Goal: Task Accomplishment & Management: Manage account settings

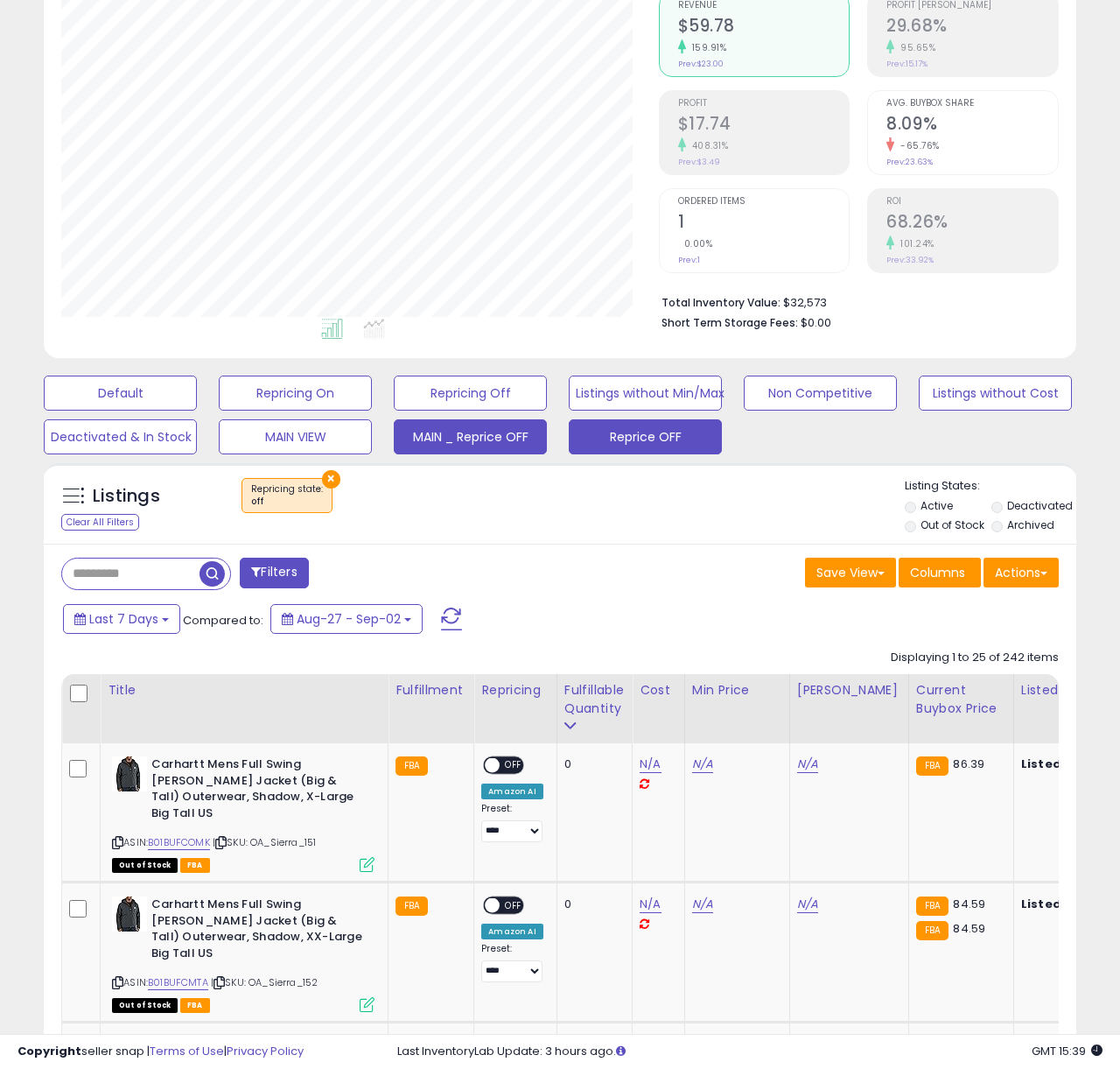
scroll to position [158, 0]
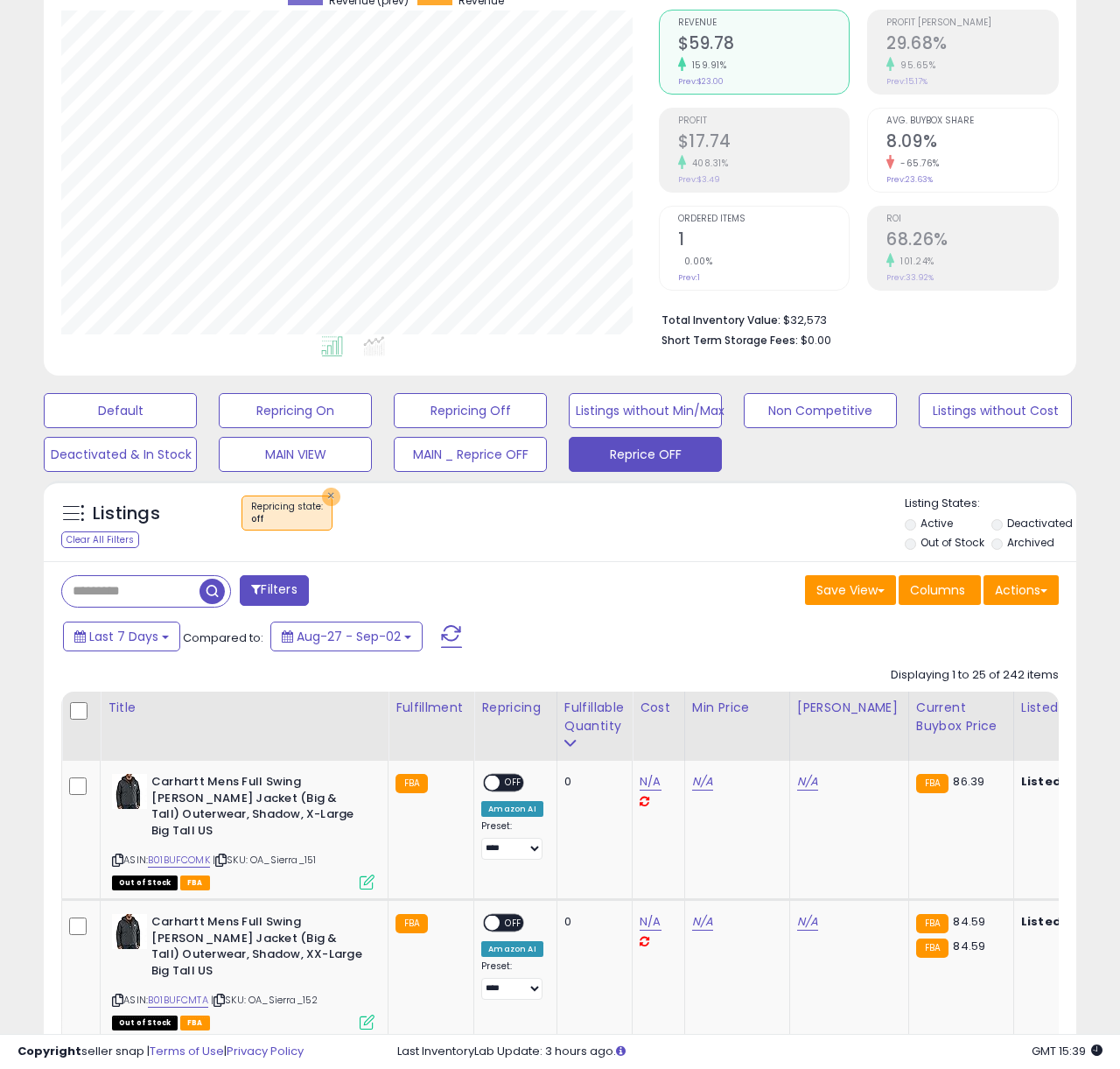
click at [327, 499] on button "×" at bounding box center [332, 496] width 18 height 18
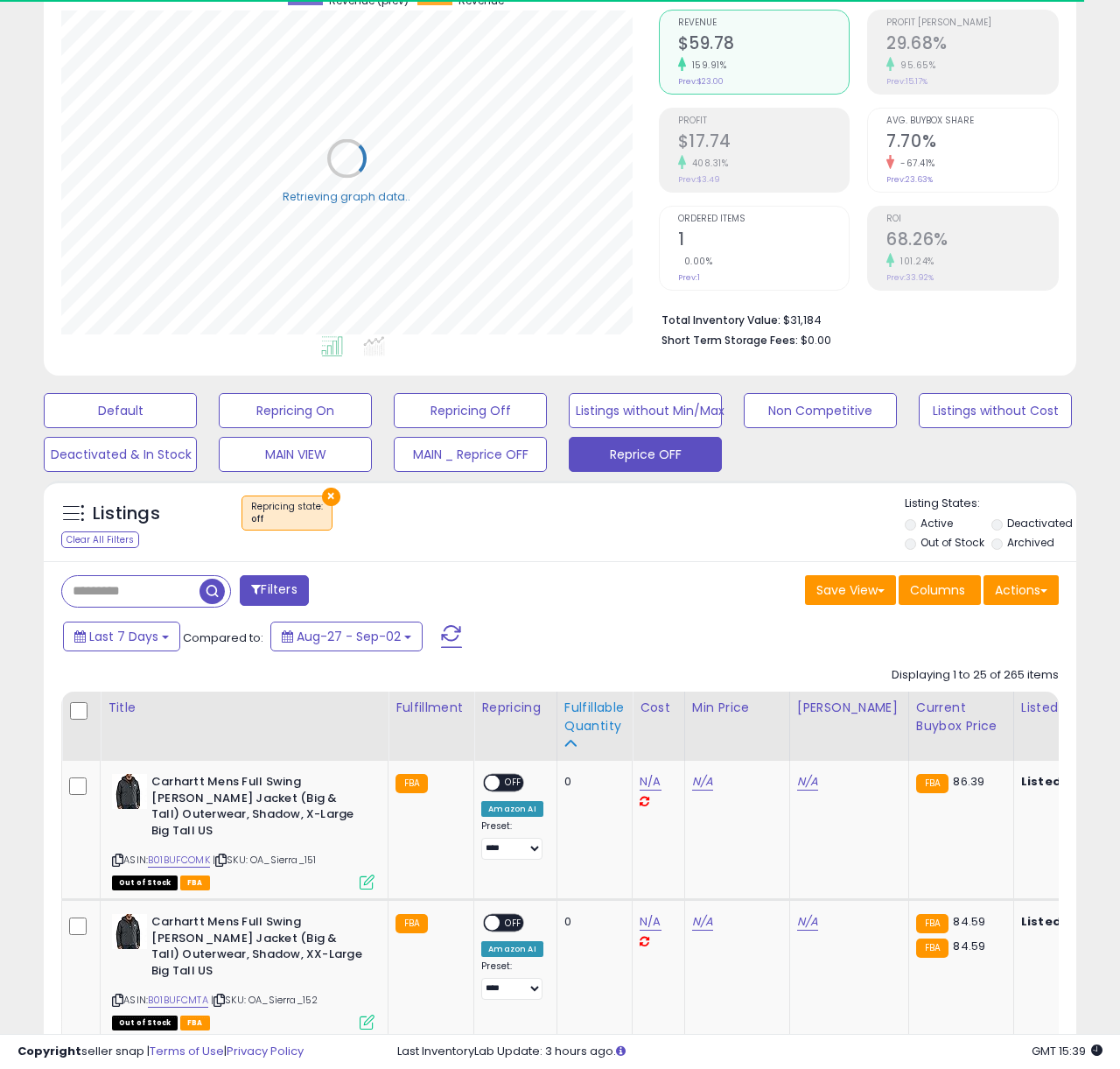
scroll to position [149, 0]
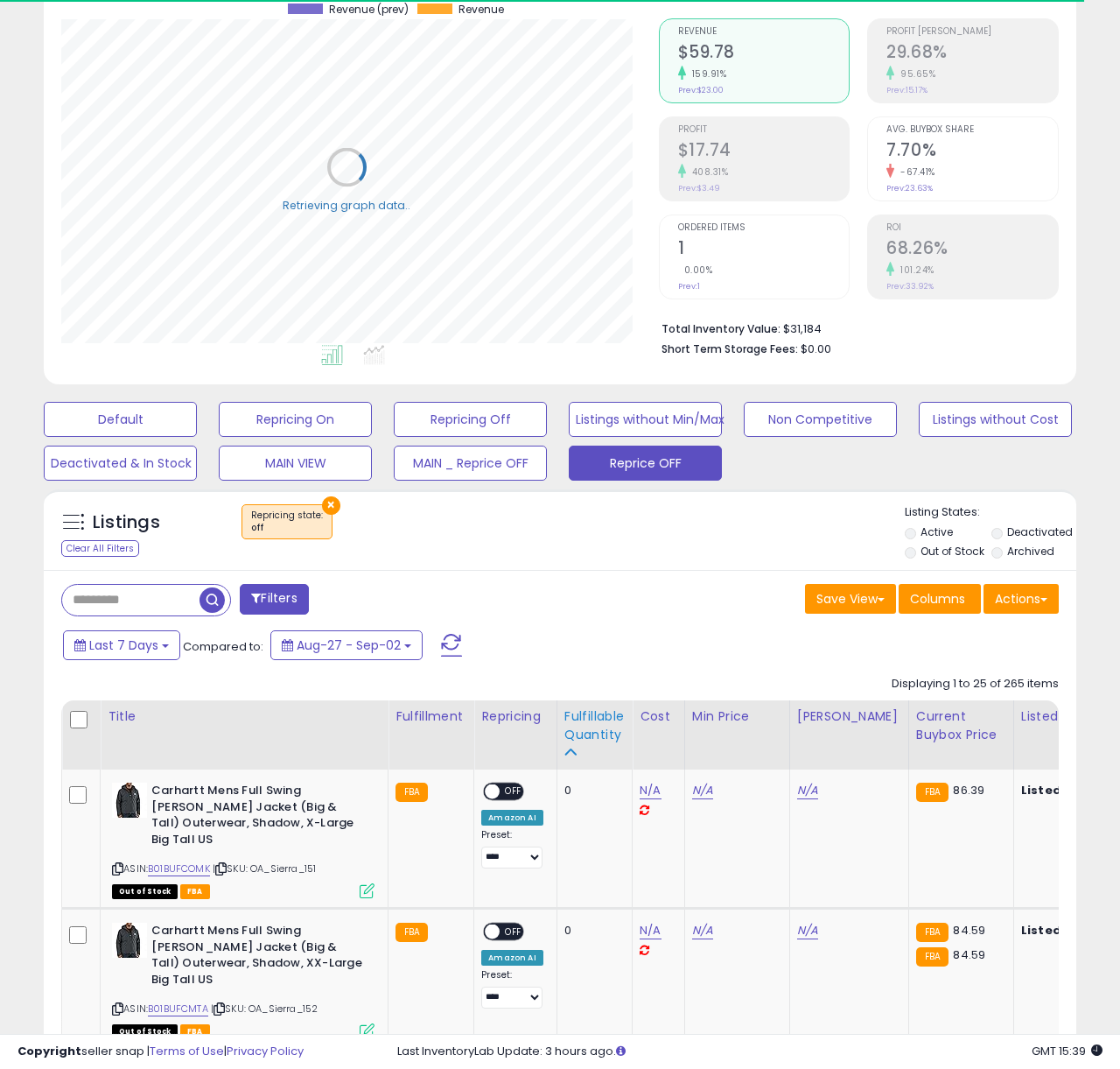
click at [585, 735] on div "Fulfillable Quantity" at bounding box center [594, 725] width 60 height 37
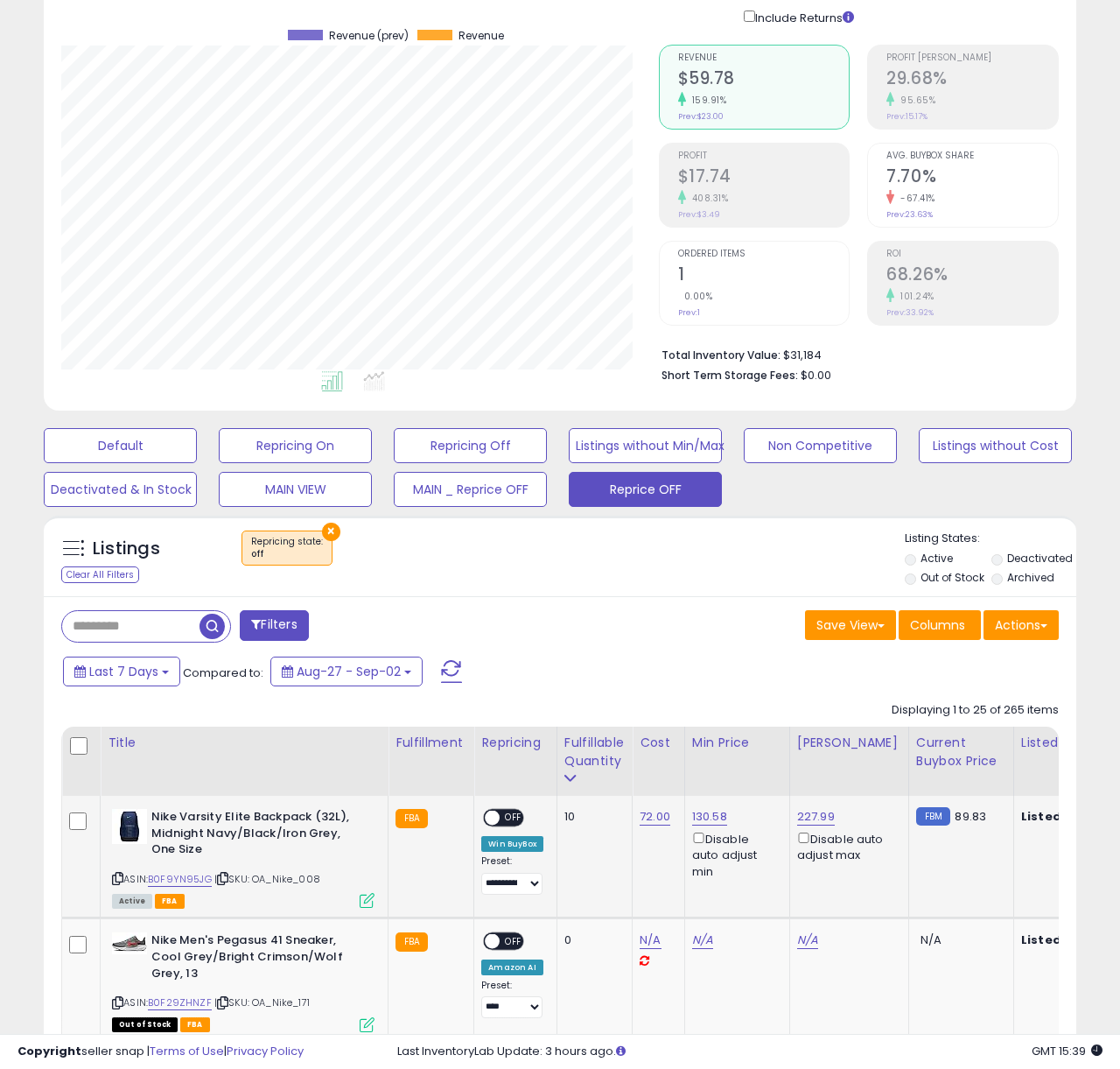
scroll to position [150, 0]
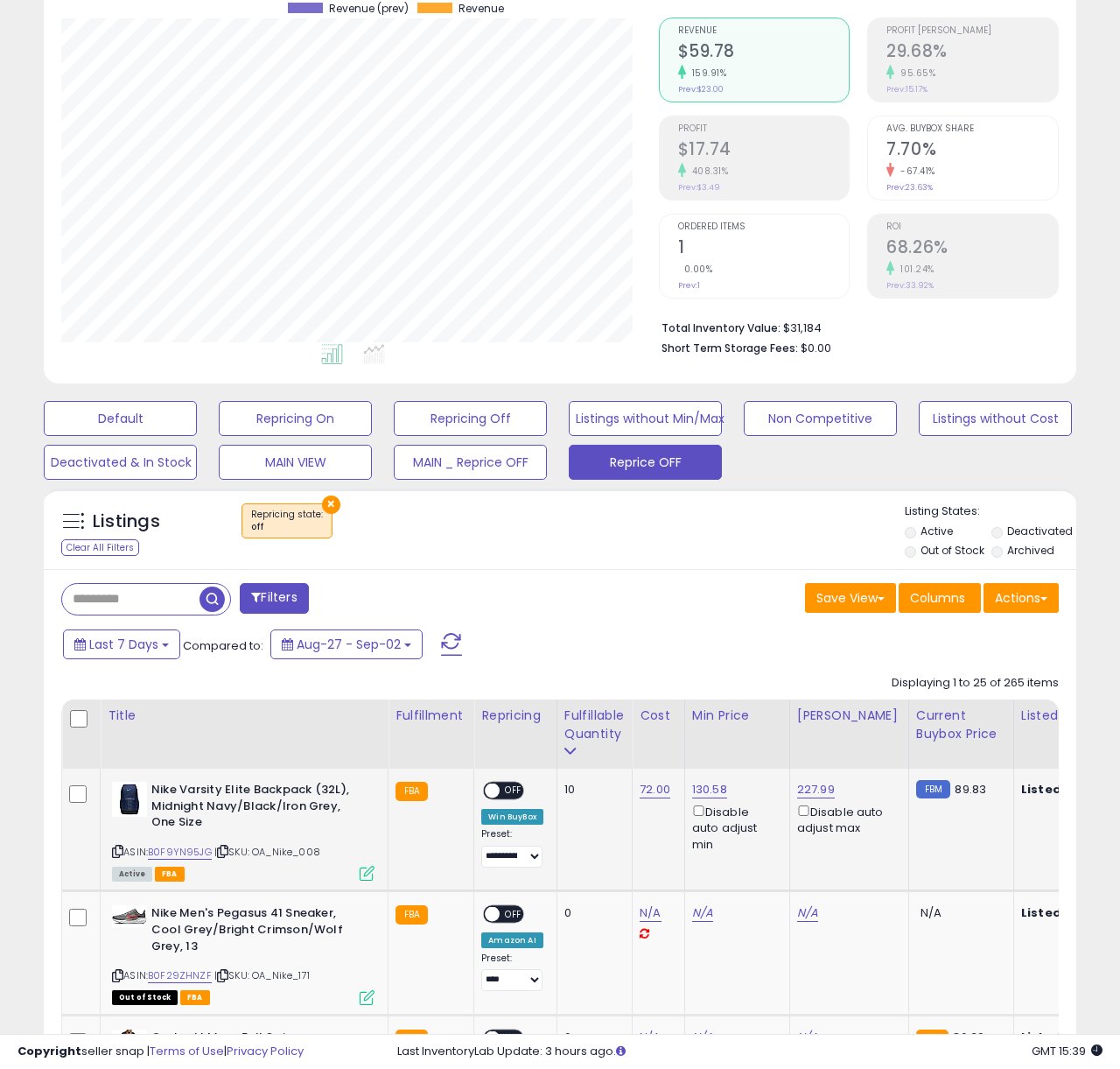
click at [506, 789] on span "OFF" at bounding box center [514, 791] width 28 height 15
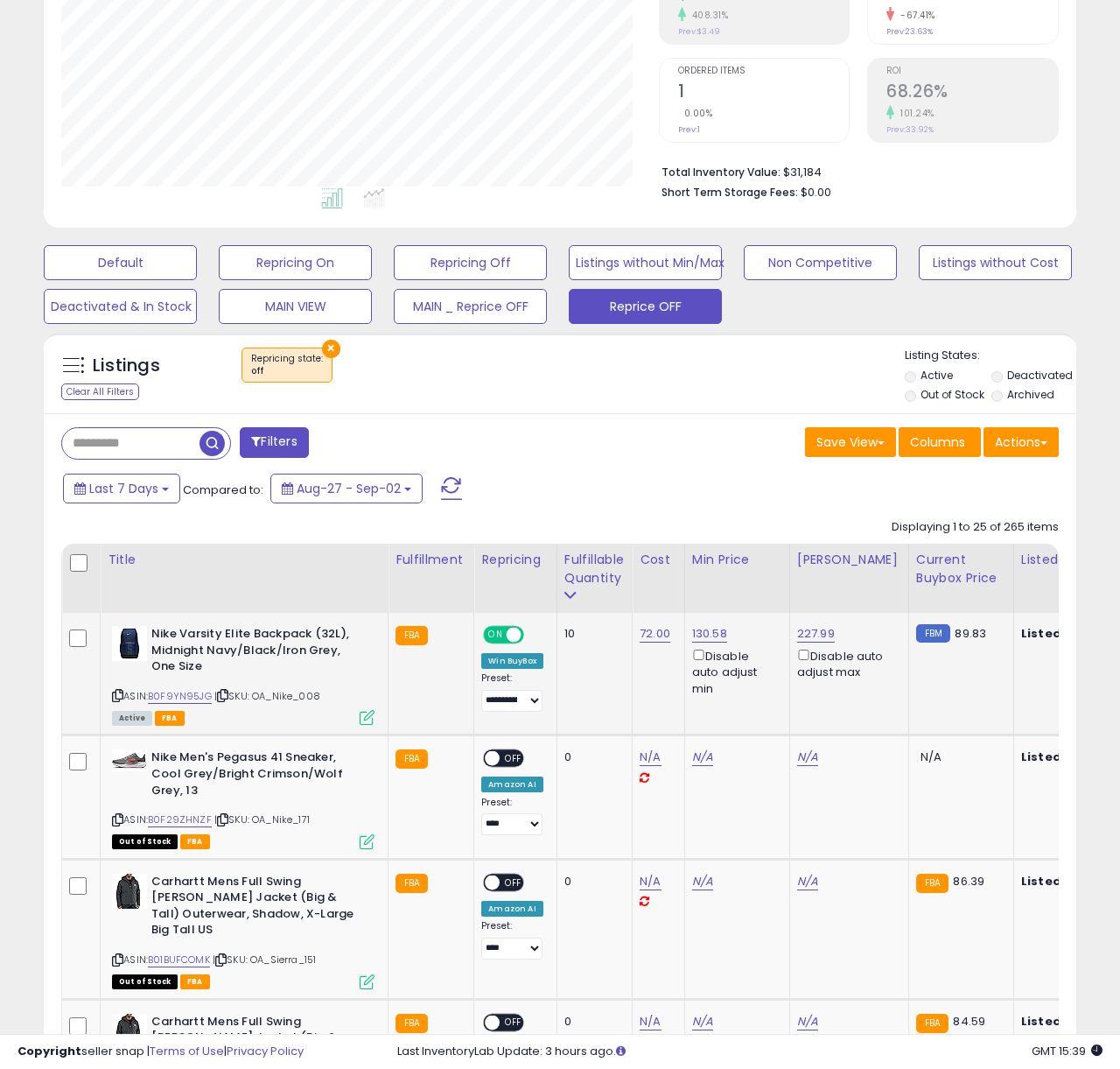
scroll to position [307, 0]
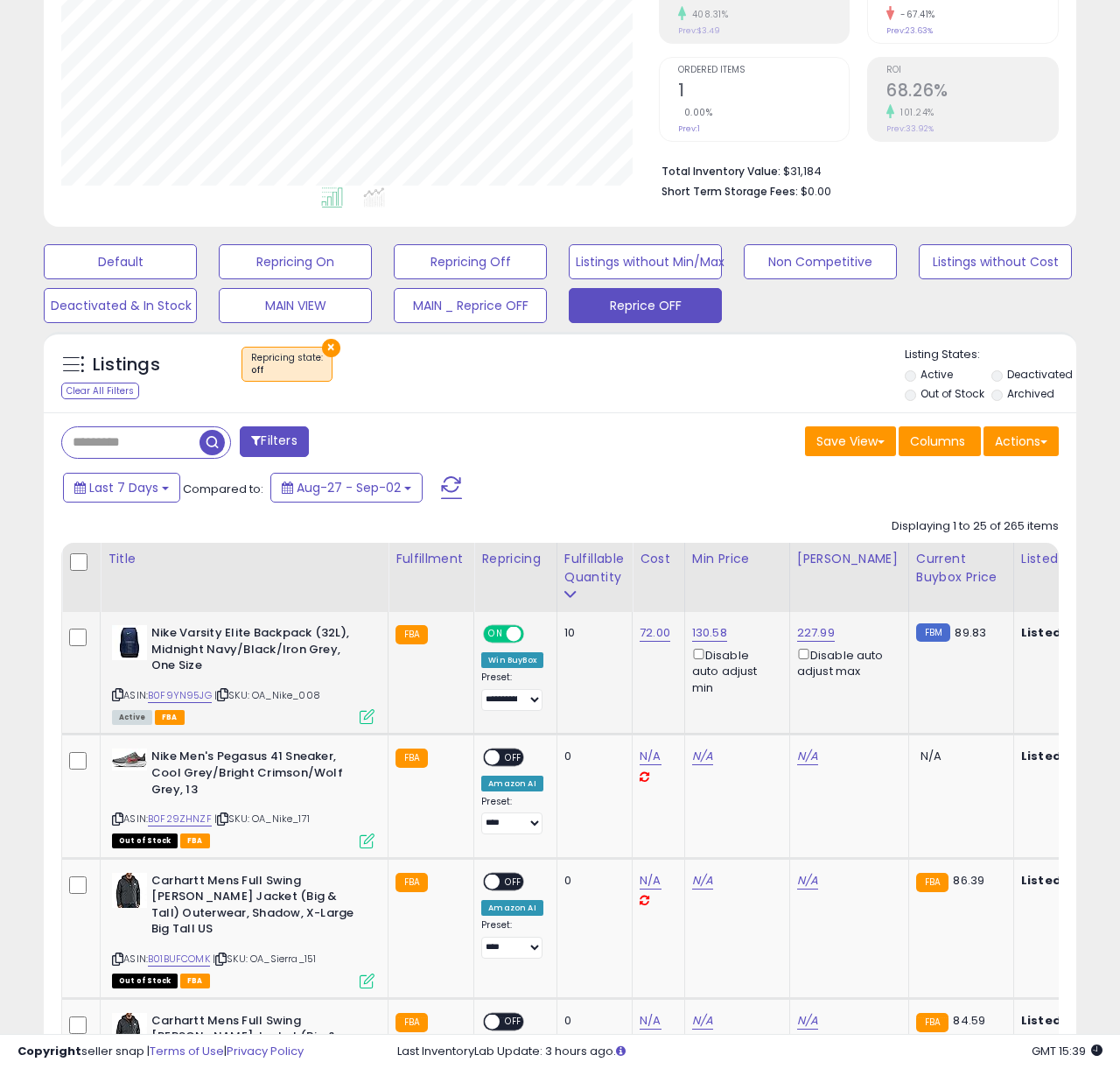
click at [712, 623] on td "130.58 Disable auto adjust min" at bounding box center [736, 673] width 105 height 123
click at [712, 625] on link "130.58" at bounding box center [710, 632] width 35 height 17
drag, startPoint x: 572, startPoint y: 573, endPoint x: 563, endPoint y: 573, distance: 9.0
type input "***"
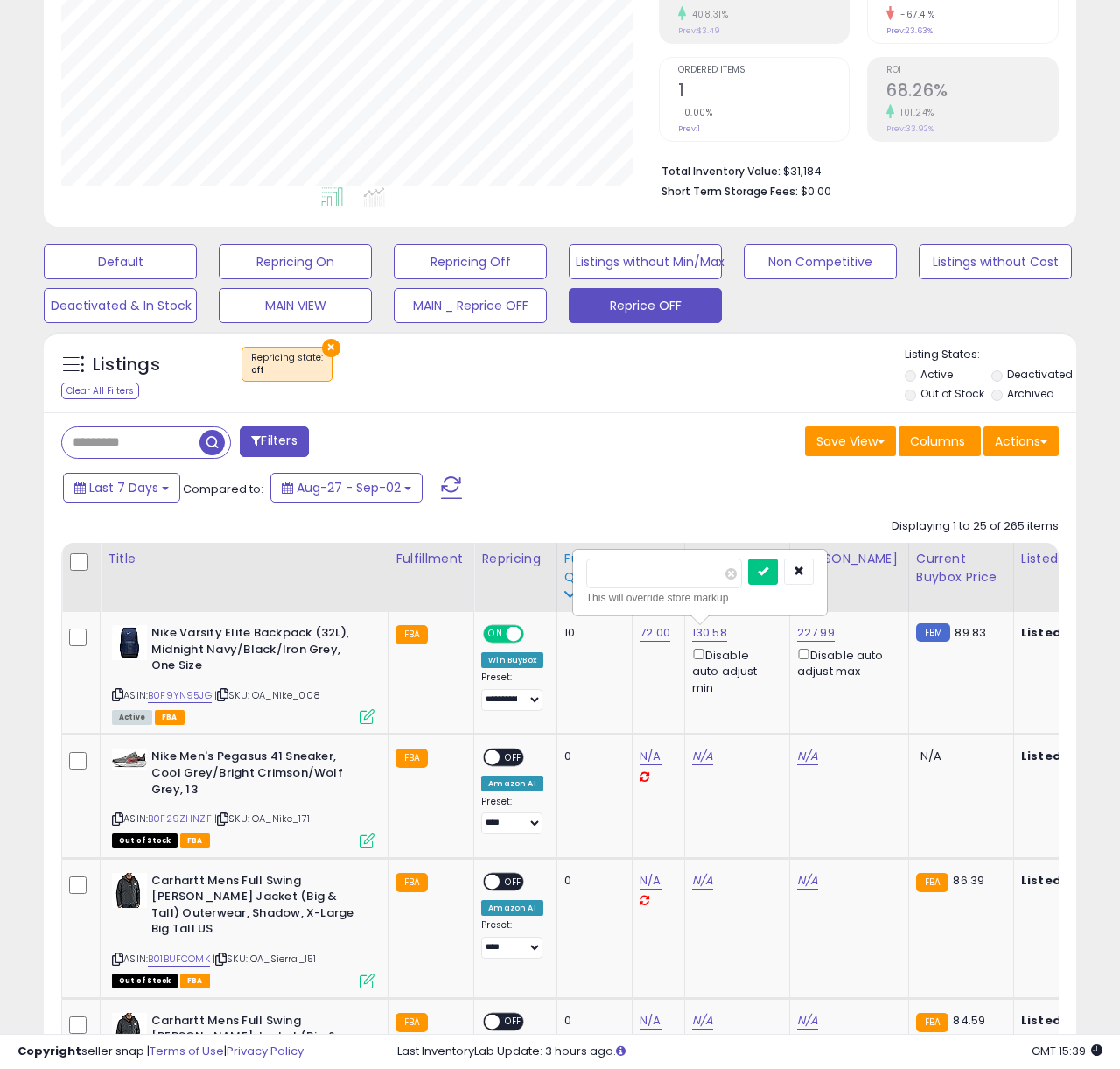
click button "submit" at bounding box center [763, 572] width 29 height 27
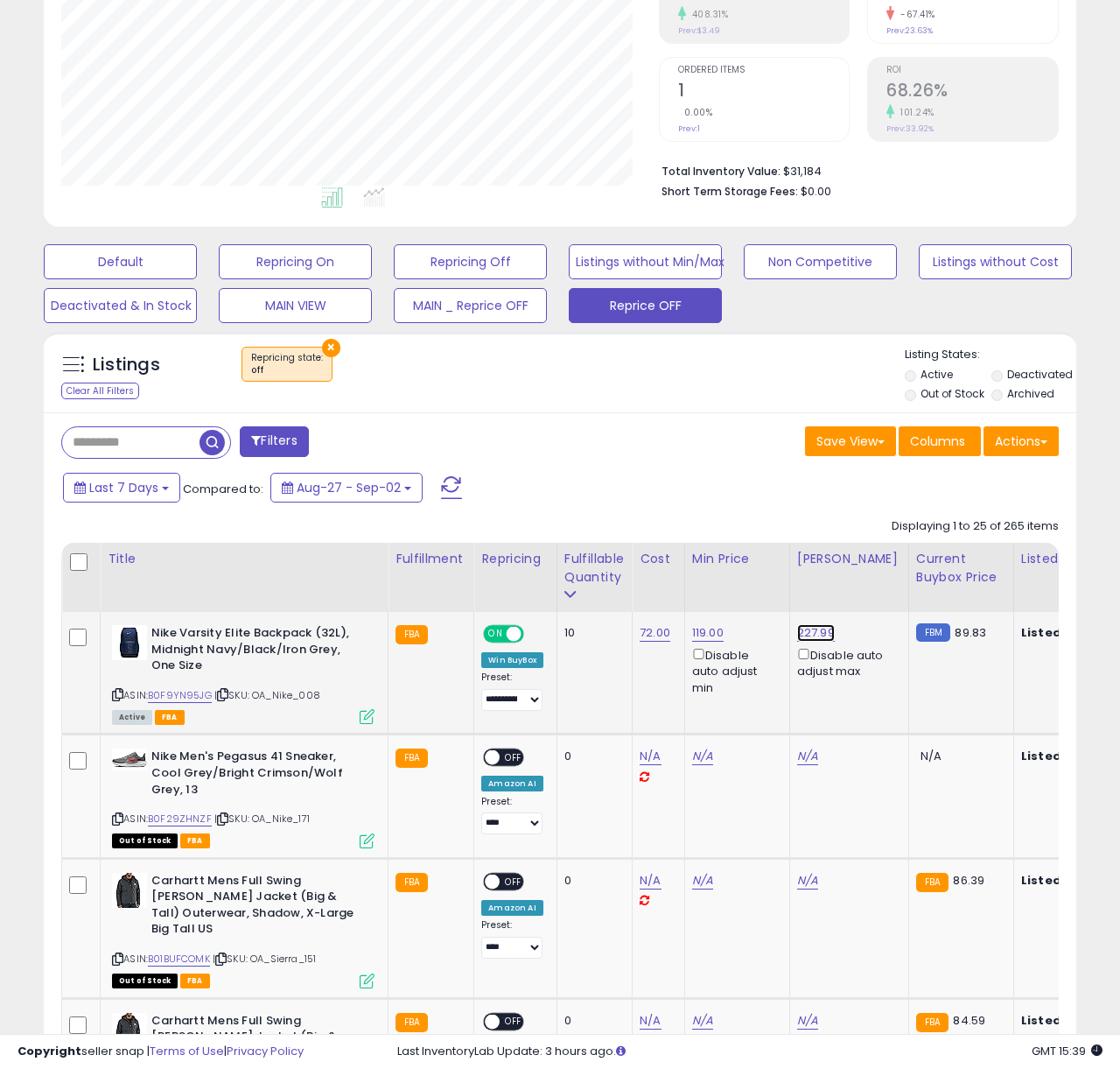
click at [814, 627] on link "227.99" at bounding box center [815, 632] width 38 height 17
drag, startPoint x: 749, startPoint y: 578, endPoint x: 657, endPoint y: 571, distance: 92.3
type input "***"
click button "submit" at bounding box center [868, 572] width 29 height 27
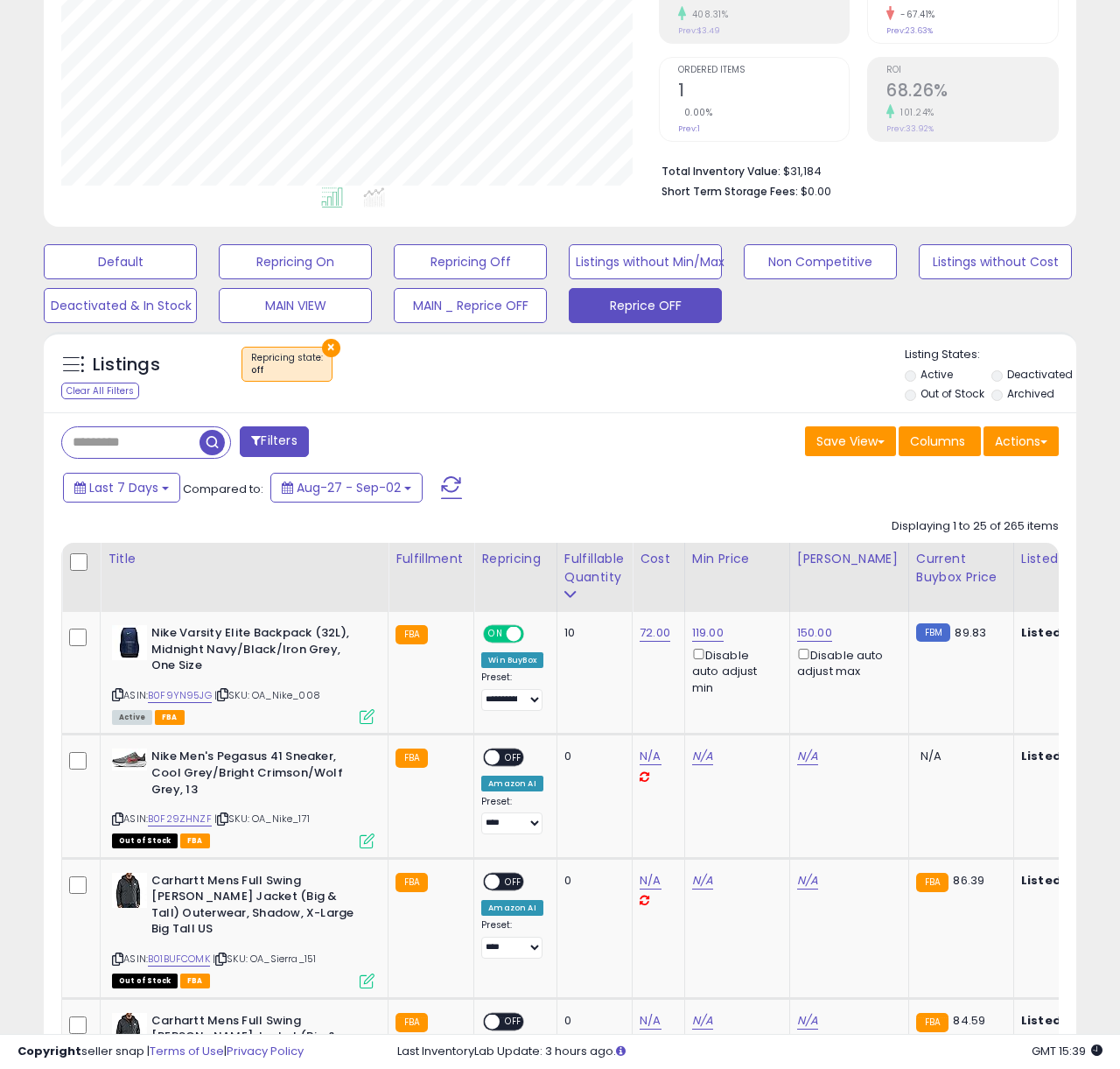
scroll to position [0, 0]
